Goal: Transaction & Acquisition: Purchase product/service

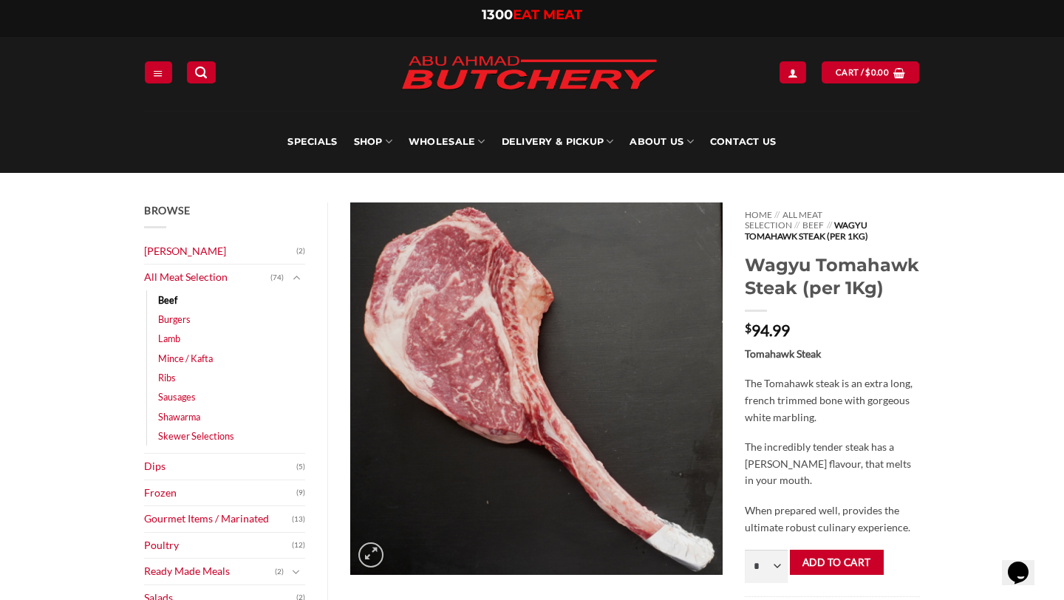
click at [530, 66] on img at bounding box center [528, 74] width 281 height 56
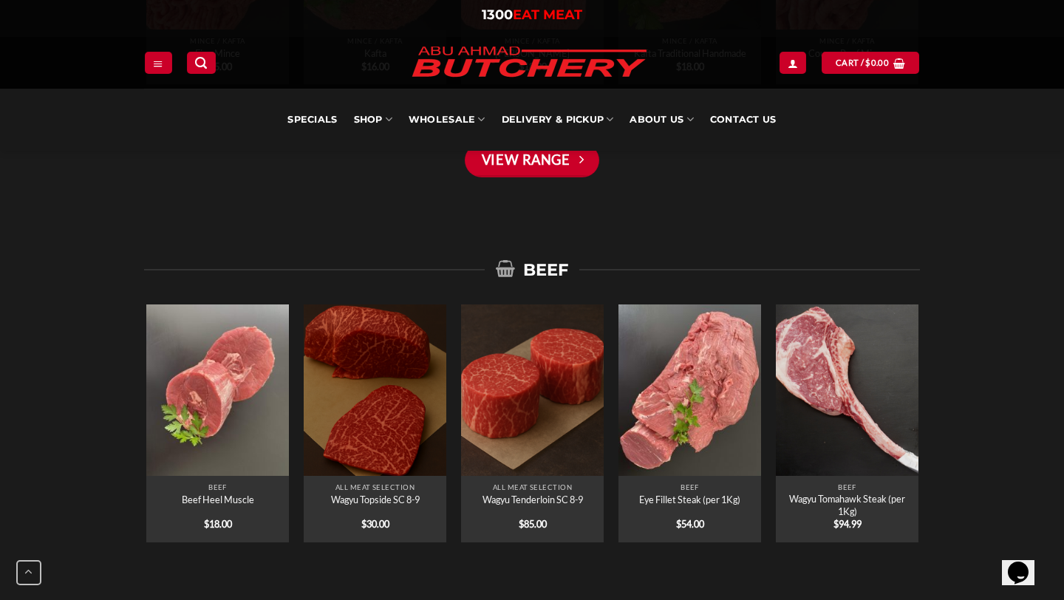
scroll to position [1210, 0]
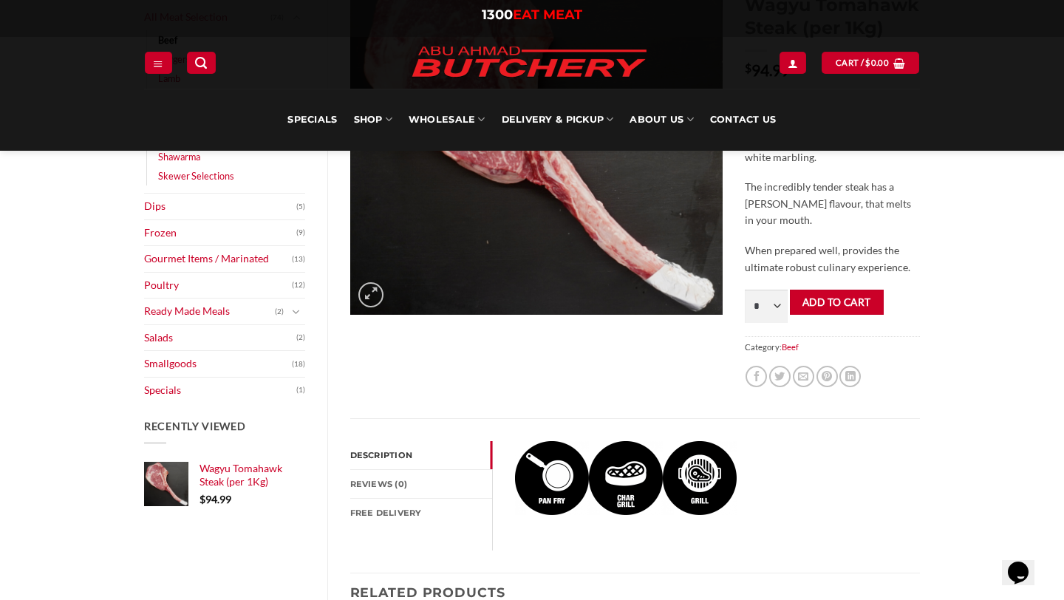
scroll to position [15, 0]
